Goal: Transaction & Acquisition: Book appointment/travel/reservation

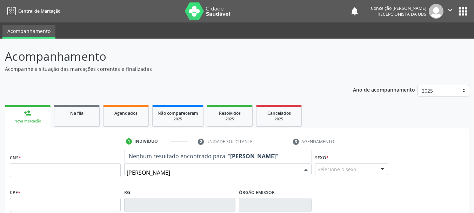
type input "[PERSON_NAME]"
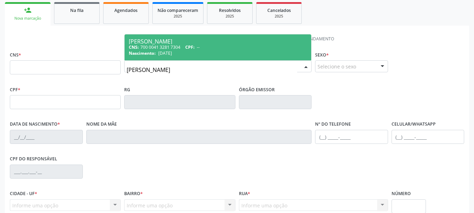
scroll to position [105, 0]
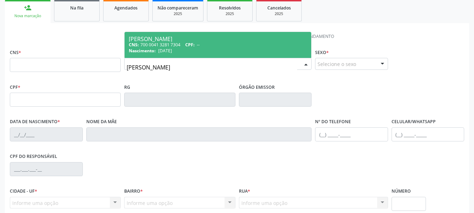
click at [207, 46] on div "CNS: 700 0041 3281 7304 CPF: --" at bounding box center [218, 45] width 178 height 6
type input "700 0041 3281 7304"
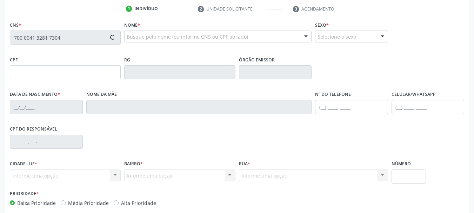
type input "[DATE]"
type input "[PERSON_NAME]"
type input "[PHONE_NUMBER]"
type input "052.633.895-40"
type input "S/N"
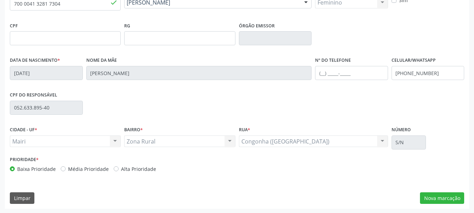
scroll to position [167, 0]
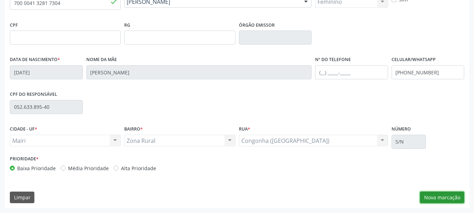
click at [447, 195] on button "Nova marcação" at bounding box center [442, 197] width 44 height 12
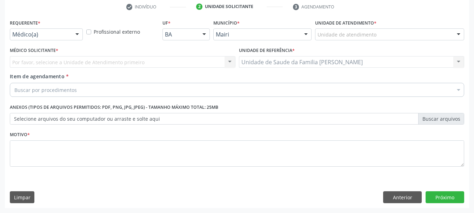
scroll to position [135, 0]
click at [458, 33] on div at bounding box center [458, 35] width 11 height 12
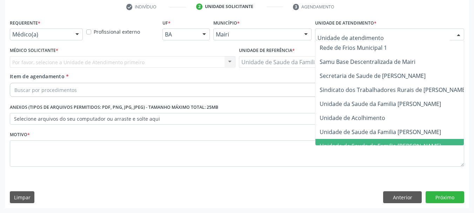
scroll to position [518, 0]
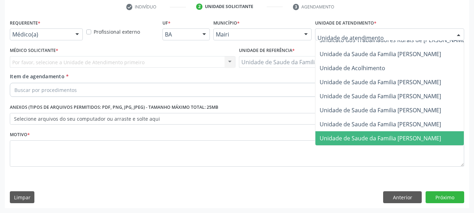
click at [441, 135] on span "Unidade de Saude da Familia [PERSON_NAME]" at bounding box center [379, 138] width 121 height 8
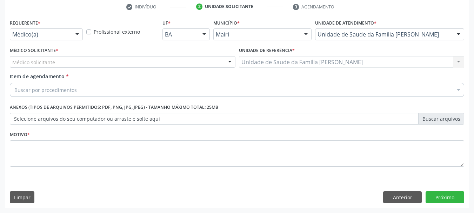
click at [228, 64] on div at bounding box center [229, 62] width 11 height 12
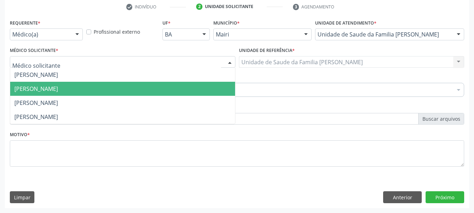
click at [176, 90] on span "[PERSON_NAME]" at bounding box center [122, 89] width 225 height 14
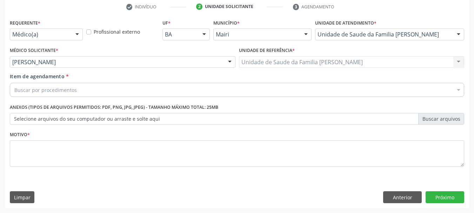
click at [68, 85] on div "Buscar por procedimentos" at bounding box center [237, 90] width 454 height 14
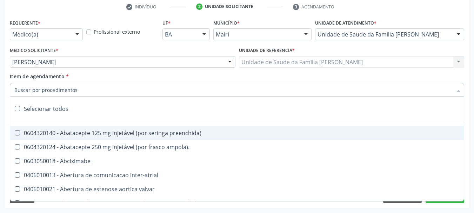
type input "#"
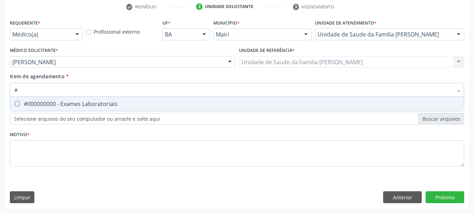
drag, startPoint x: 16, startPoint y: 102, endPoint x: 18, endPoint y: 137, distance: 34.8
click at [16, 103] on Laboratoriais at bounding box center [17, 103] width 5 height 5
click at [15, 103] on Laboratoriais "checkbox" at bounding box center [12, 103] width 5 height 5
checkbox Laboratoriais "true"
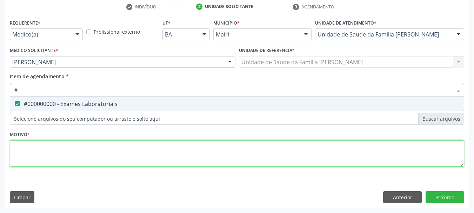
click at [12, 151] on div "Requerente * Médico(a) Médico(a) Enfermeiro(a) Paciente Nenhum resultado encont…" at bounding box center [237, 97] width 454 height 159
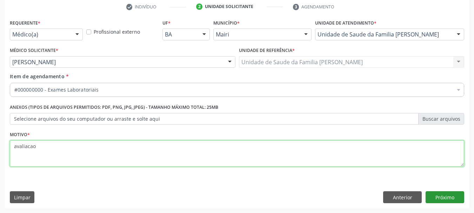
type textarea "avaliacao"
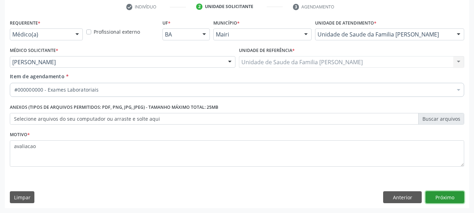
click at [446, 195] on button "Próximo" at bounding box center [444, 197] width 39 height 12
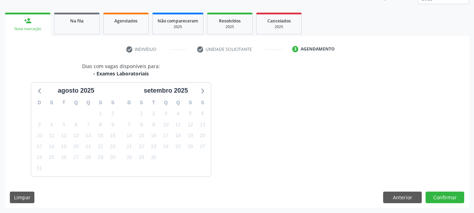
scroll to position [113, 0]
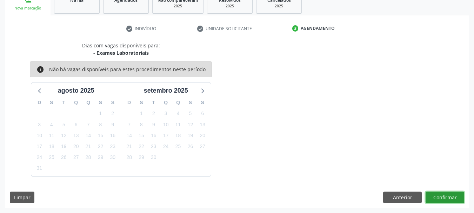
click at [446, 195] on button "Confirmar" at bounding box center [444, 197] width 39 height 12
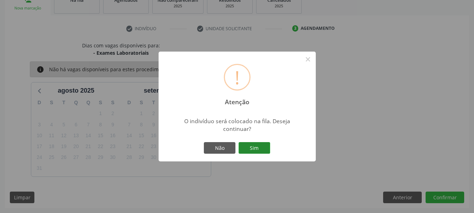
click at [256, 144] on button "Sim" at bounding box center [254, 148] width 32 height 12
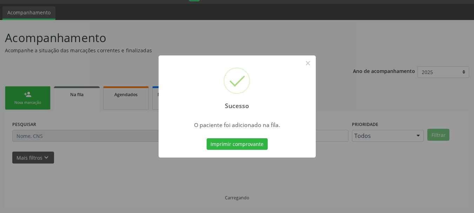
scroll to position [19, 0]
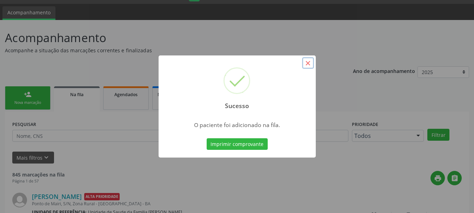
click at [310, 62] on button "×" at bounding box center [308, 63] width 12 height 12
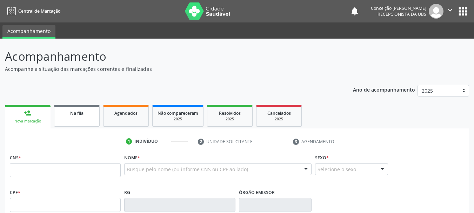
click at [74, 117] on link "Na fila" at bounding box center [77, 116] width 46 height 22
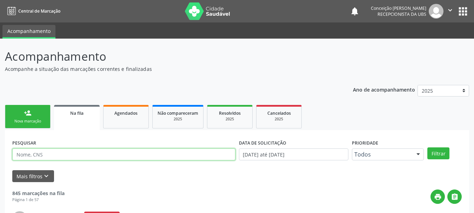
click at [96, 154] on input "text" at bounding box center [123, 154] width 223 height 12
type input "luciana de menezes moreira souza"
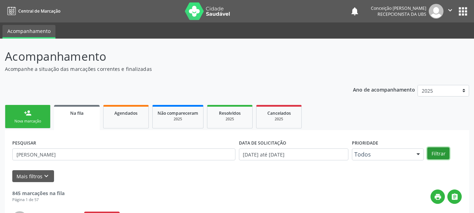
click at [440, 155] on button "Filtrar" at bounding box center [438, 153] width 22 height 12
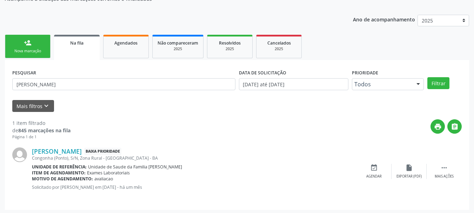
scroll to position [72, 0]
